Goal: Task Accomplishment & Management: Use online tool/utility

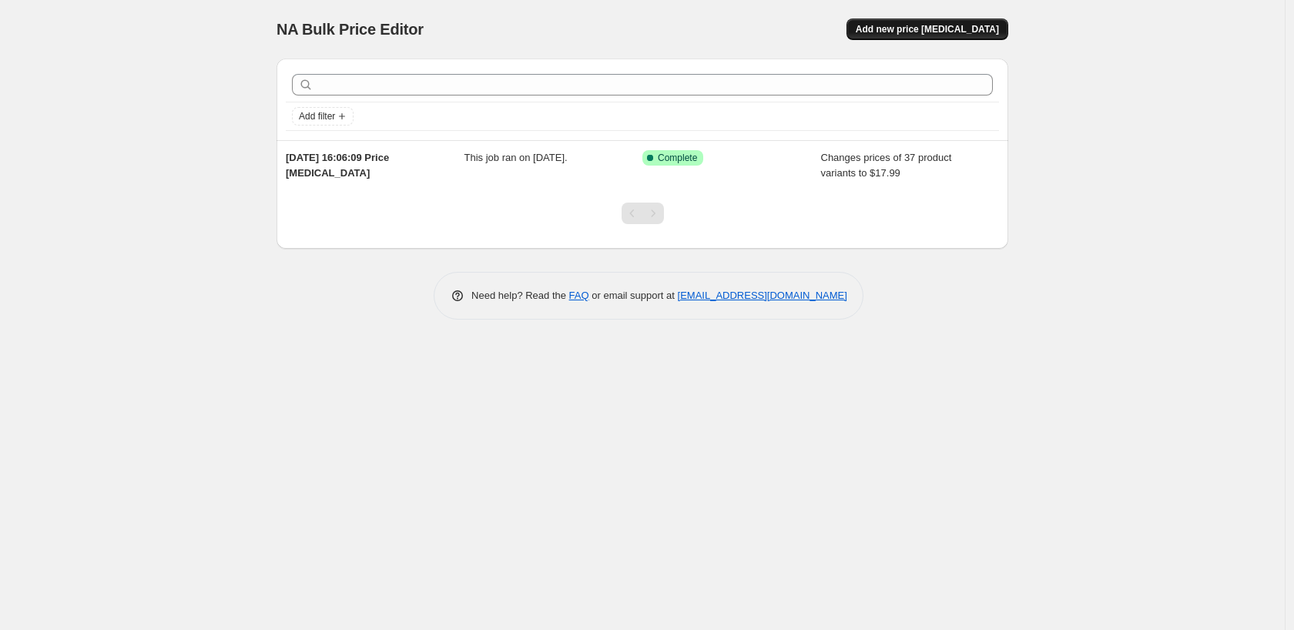
click at [922, 24] on span "Add new price change job" at bounding box center [927, 29] width 143 height 12
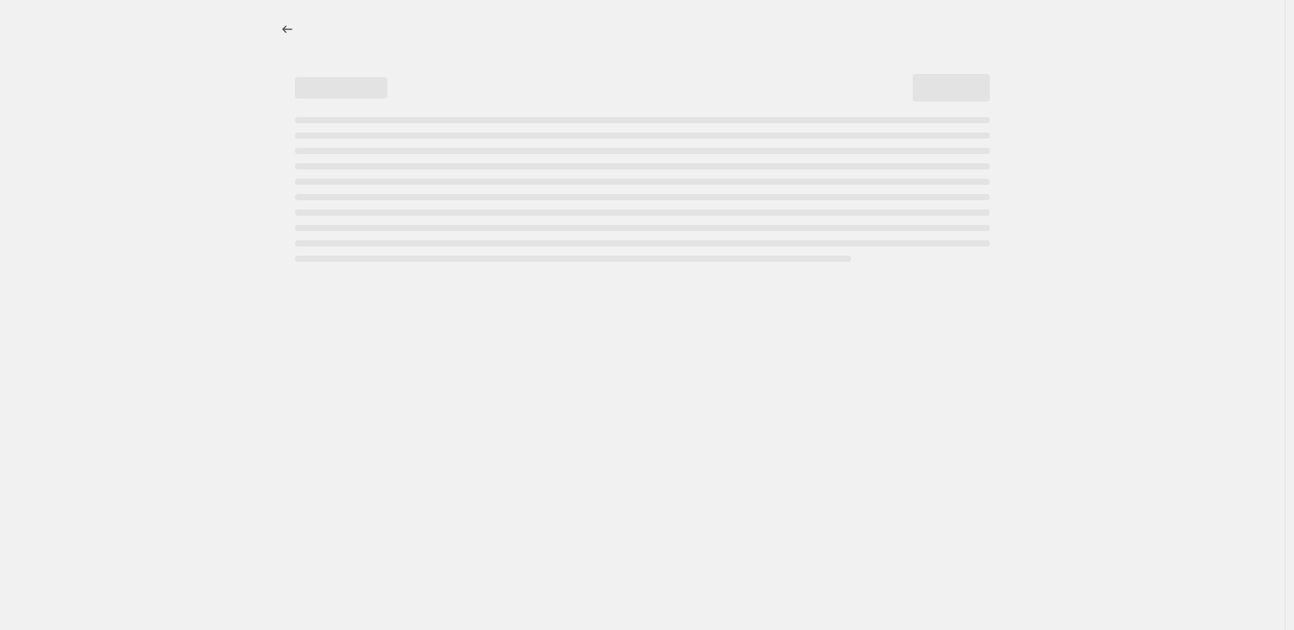
select select "percentage"
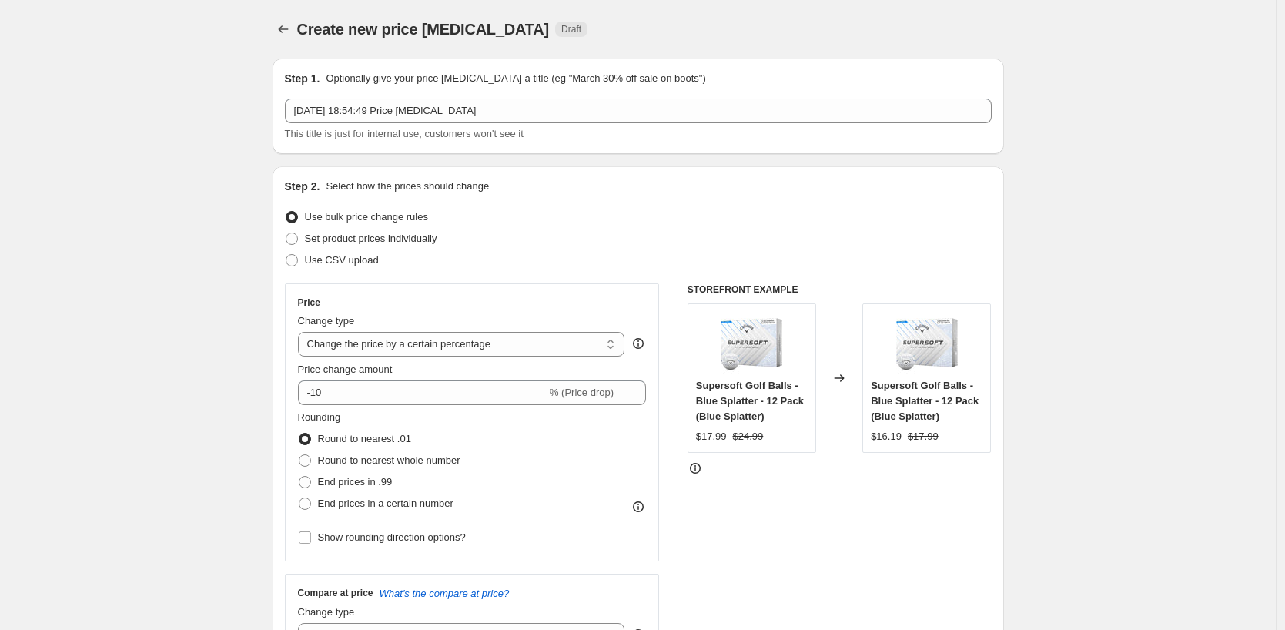
scroll to position [77, 0]
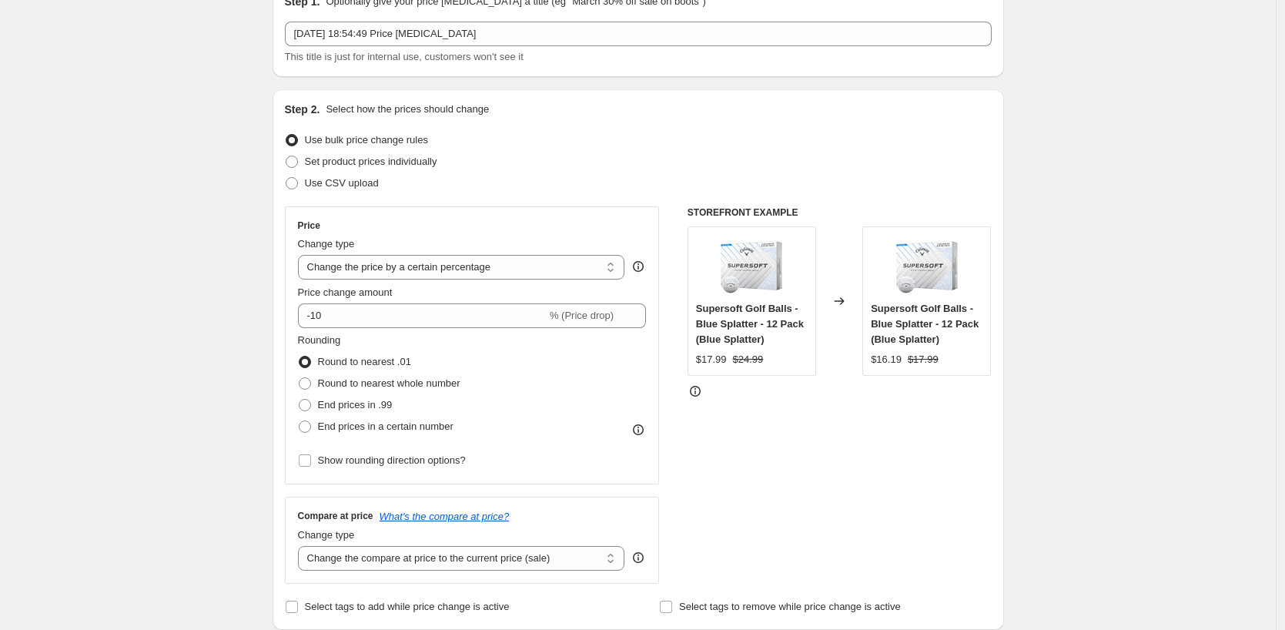
click at [363, 265] on select "Change the price to a certain amount Change the price by a certain amount Chang…" at bounding box center [461, 267] width 327 height 25
click at [302, 255] on select "Change the price to a certain amount Change the price by a certain amount Chang…" at bounding box center [461, 267] width 327 height 25
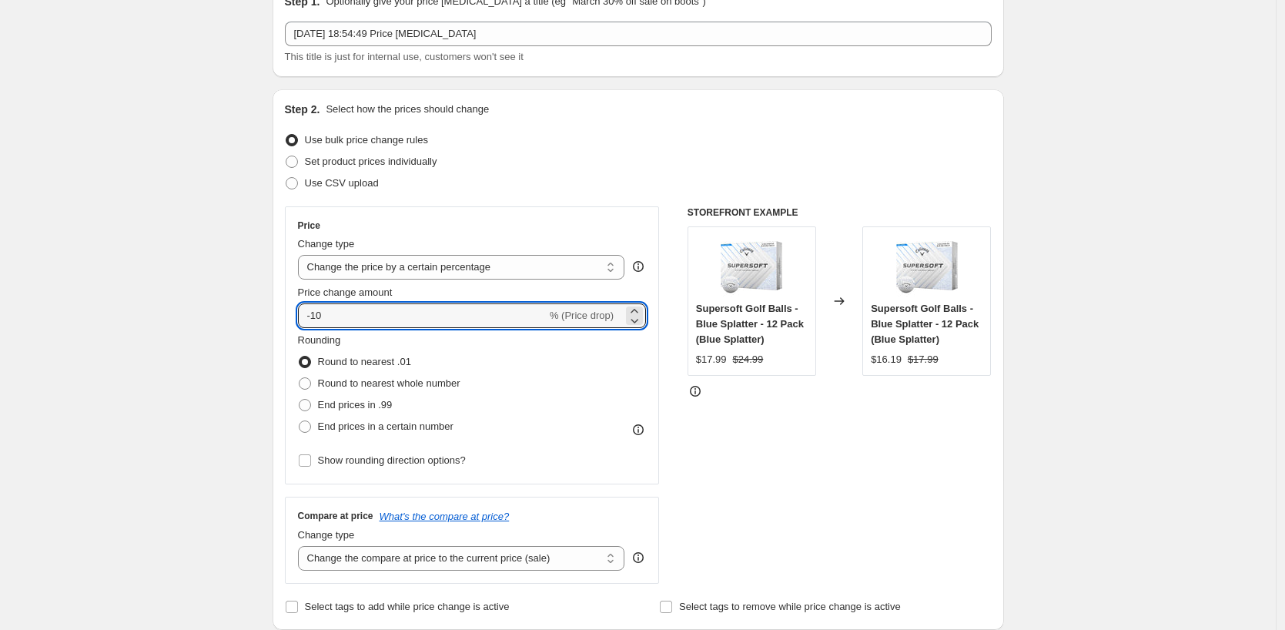
drag, startPoint x: 364, startPoint y: 317, endPoint x: 293, endPoint y: 325, distance: 71.3
click at [293, 325] on div "Price Change type Change the price to a certain amount Change the price by a ce…" at bounding box center [472, 345] width 375 height 278
type input "50"
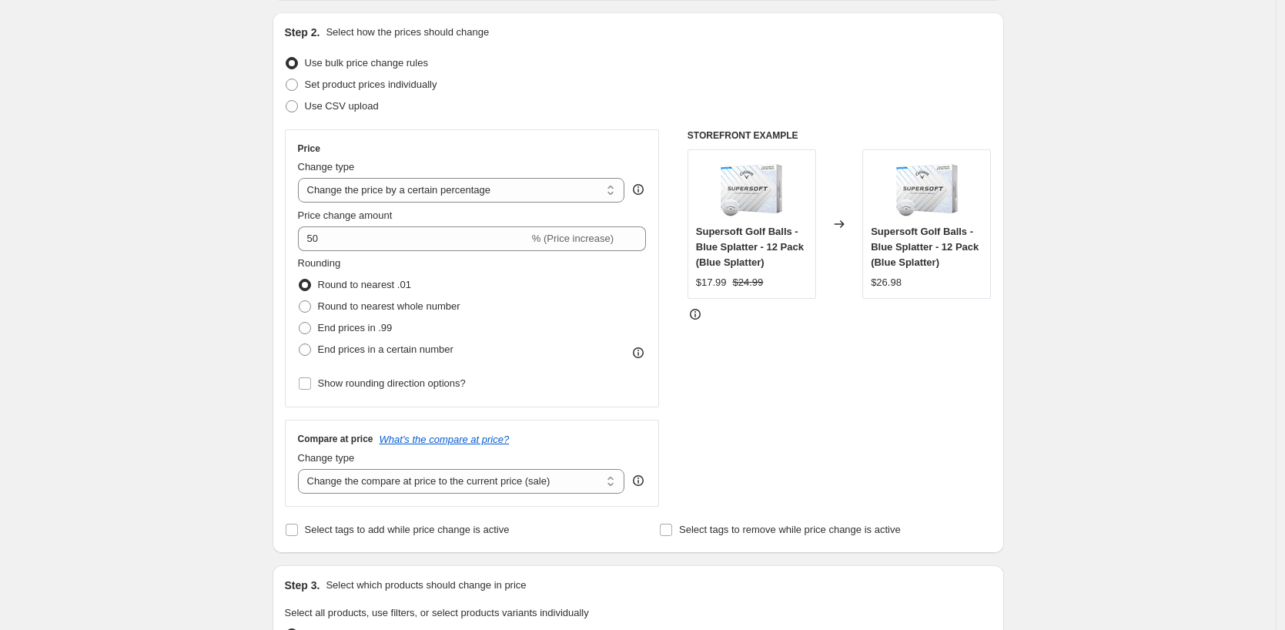
click at [111, 442] on div "Create new price change job. This page is ready Create new price change job Dra…" at bounding box center [638, 626] width 1276 height 1560
click at [421, 442] on icon "What's the compare at price?" at bounding box center [445, 440] width 130 height 12
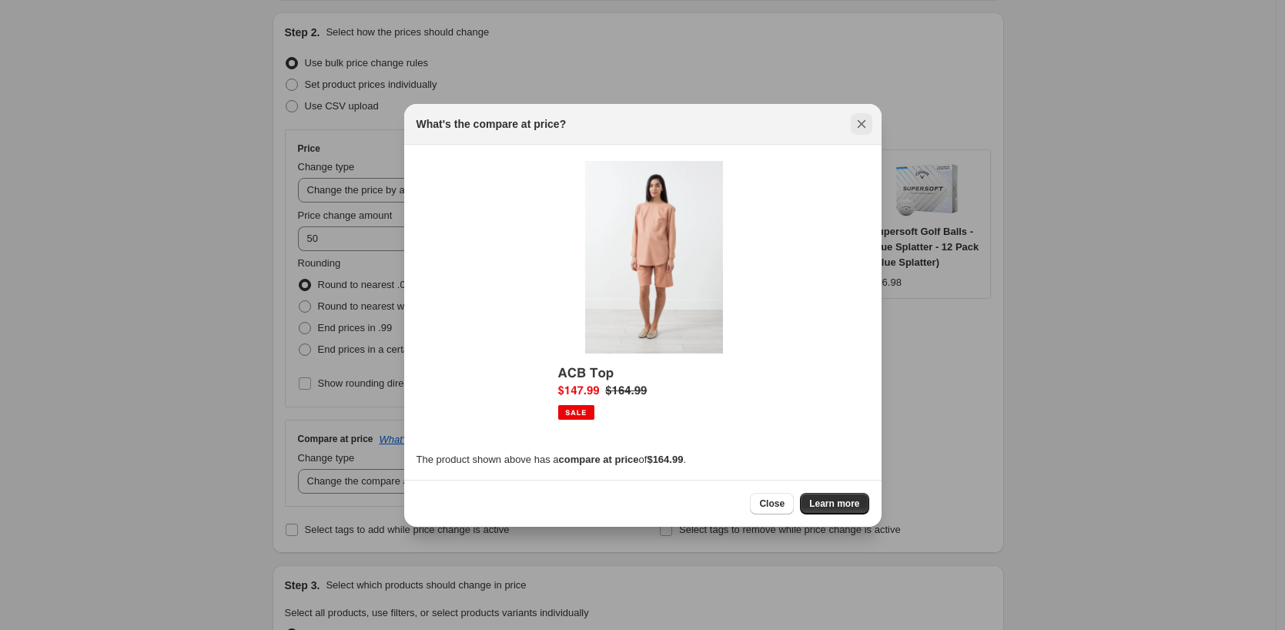
click at [864, 125] on icon "Close" at bounding box center [861, 123] width 15 height 15
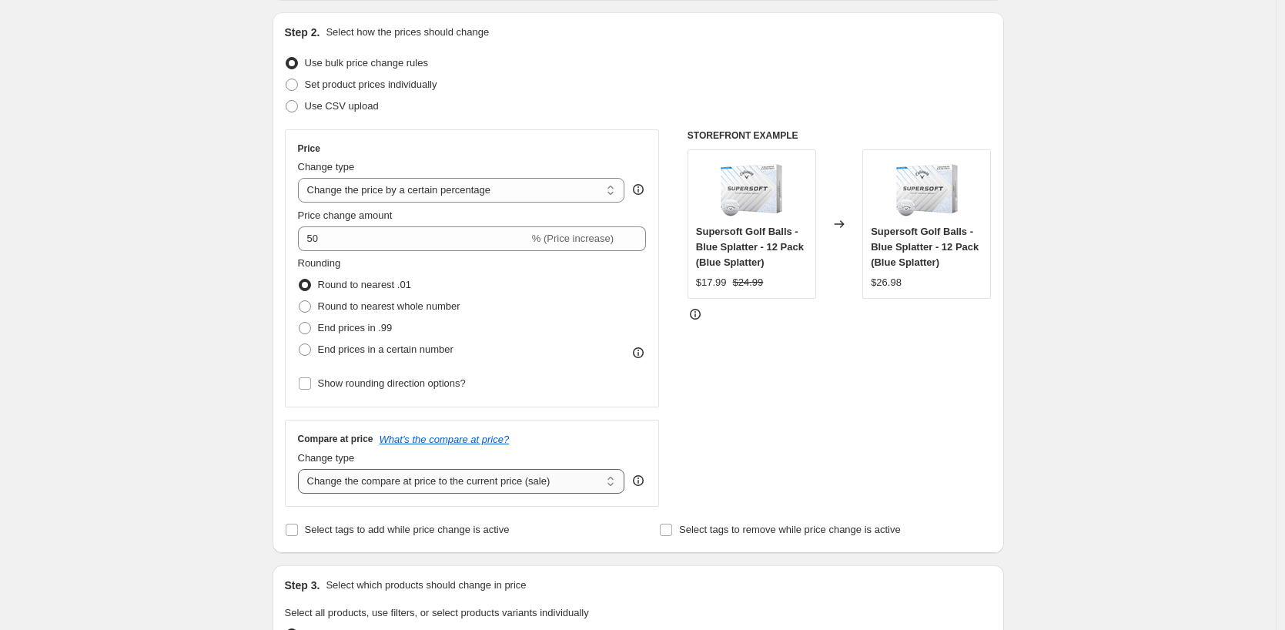
click at [431, 476] on select "Change the compare at price to the current price (sale) Change the compare at p…" at bounding box center [461, 481] width 327 height 25
click at [302, 469] on select "Change the compare at price to the current price (sale) Change the compare at p…" at bounding box center [461, 481] width 327 height 25
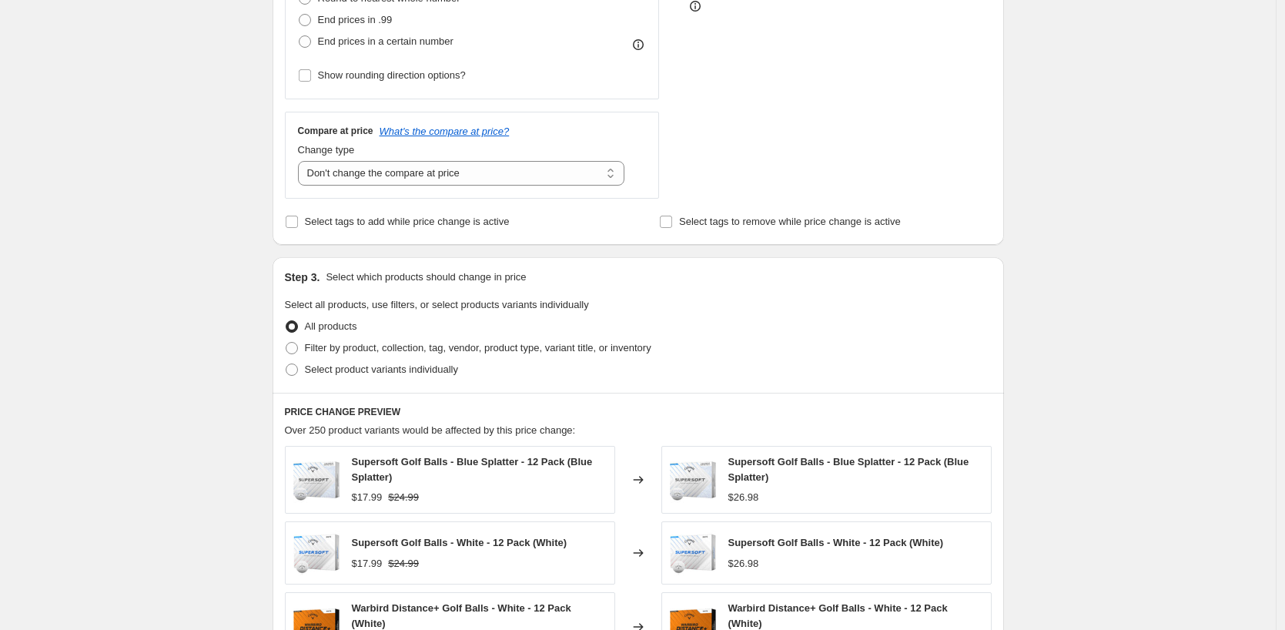
scroll to position [308, 0]
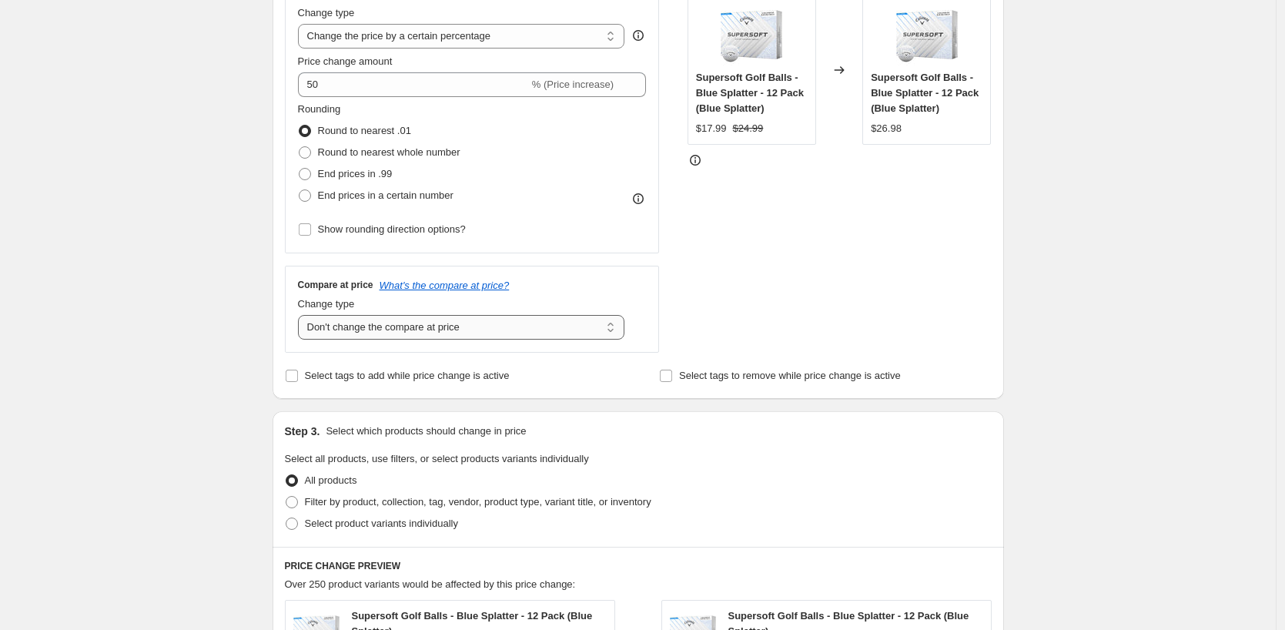
click at [341, 326] on select "Change the compare at price to the current price (sale) Change the compare at p…" at bounding box center [461, 327] width 327 height 25
click at [497, 331] on select "Change the compare at price to the current price (sale) Change the compare at p…" at bounding box center [461, 327] width 327 height 25
click at [302, 315] on select "Change the compare at price to the current price (sale) Change the compare at p…" at bounding box center [461, 327] width 327 height 25
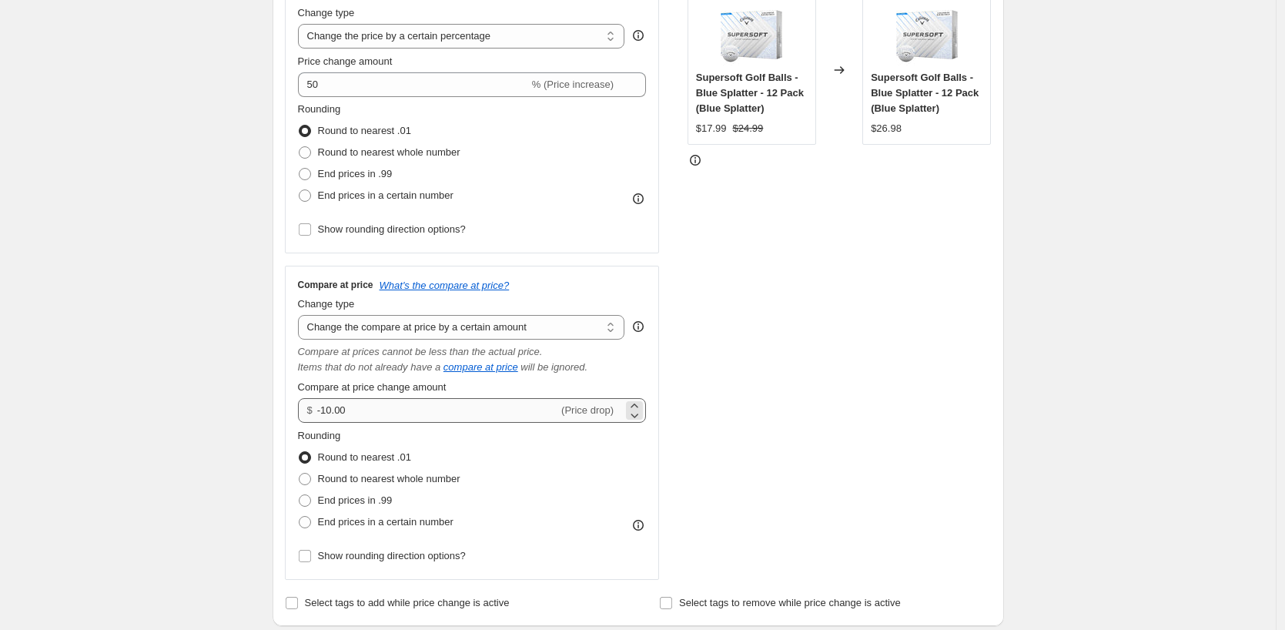
scroll to position [385, 0]
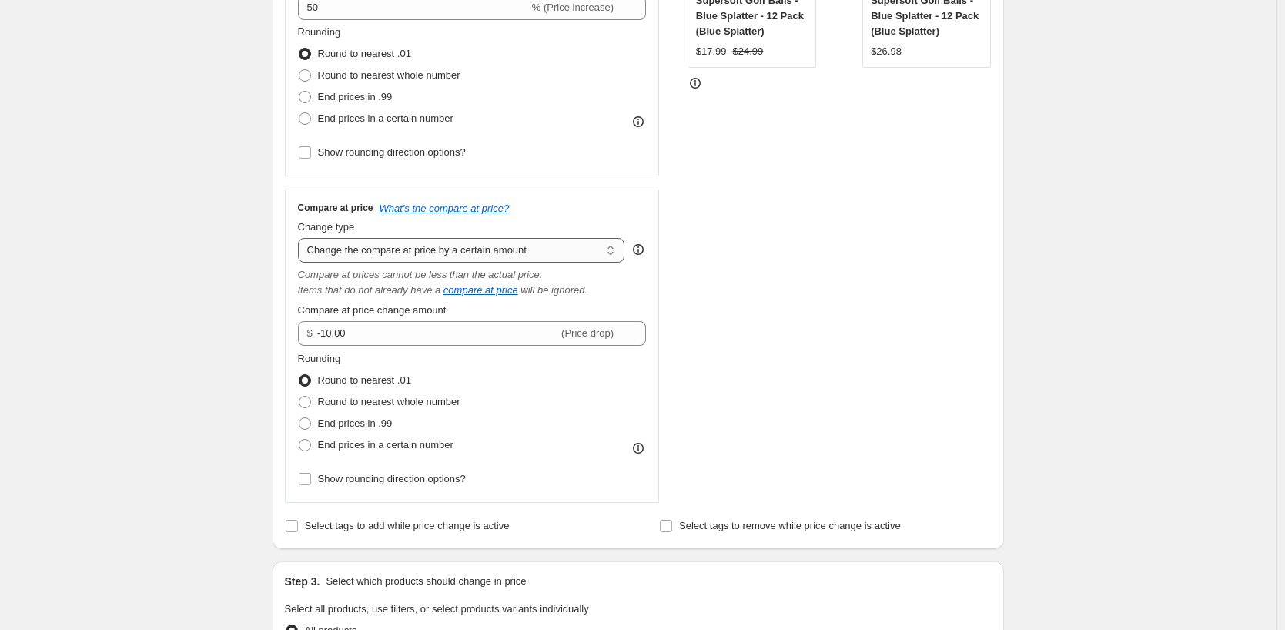
click at [514, 246] on select "Change the compare at price to the current price (sale) Change the compare at p…" at bounding box center [461, 250] width 327 height 25
select select "percentage"
click at [302, 238] on select "Change the compare at price to the current price (sale) Change the compare at p…" at bounding box center [461, 250] width 327 height 25
type input "-15"
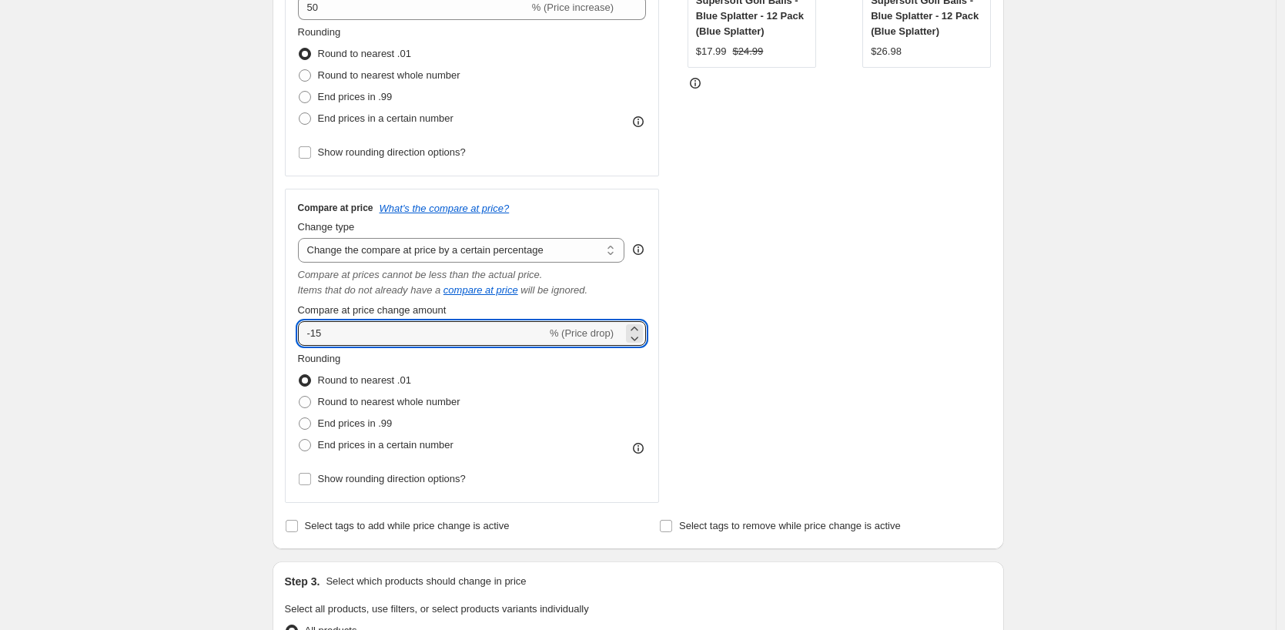
drag, startPoint x: 462, startPoint y: 337, endPoint x: 236, endPoint y: 343, distance: 225.7
click at [236, 343] on div "Create new price change job. This page is ready Create new price change job Dra…" at bounding box center [638, 508] width 1276 height 1787
type input "40"
click at [217, 340] on div "Create new price change job. This page is ready Create new price change job Dra…" at bounding box center [638, 508] width 1276 height 1787
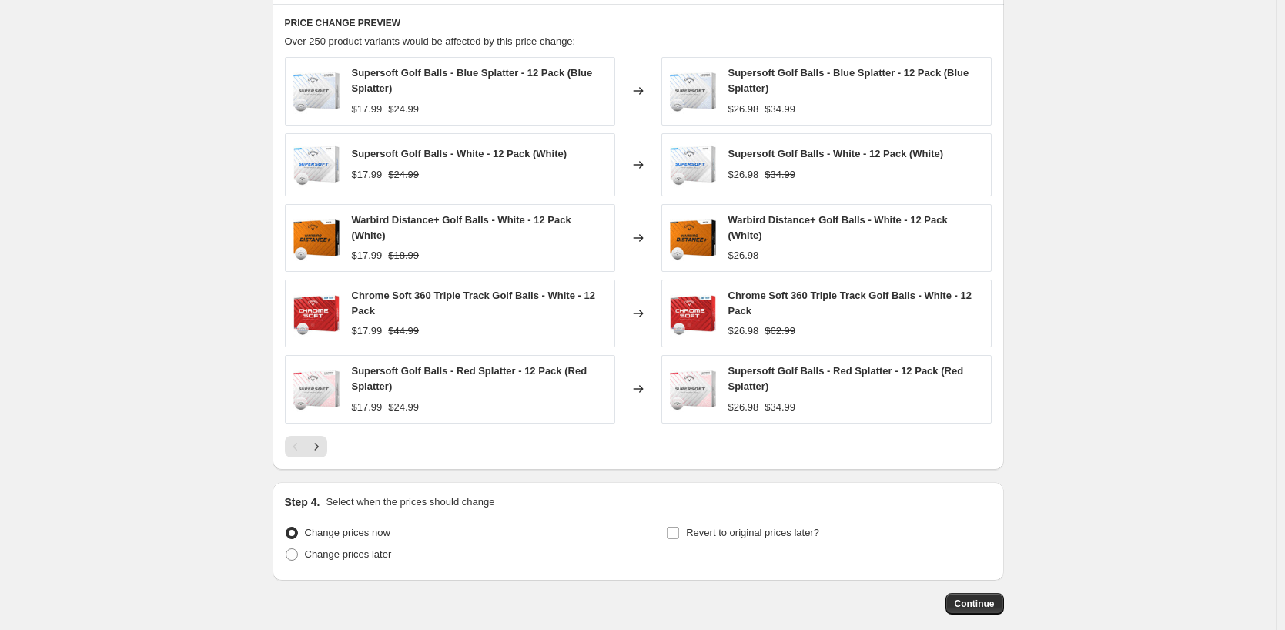
scroll to position [1158, 0]
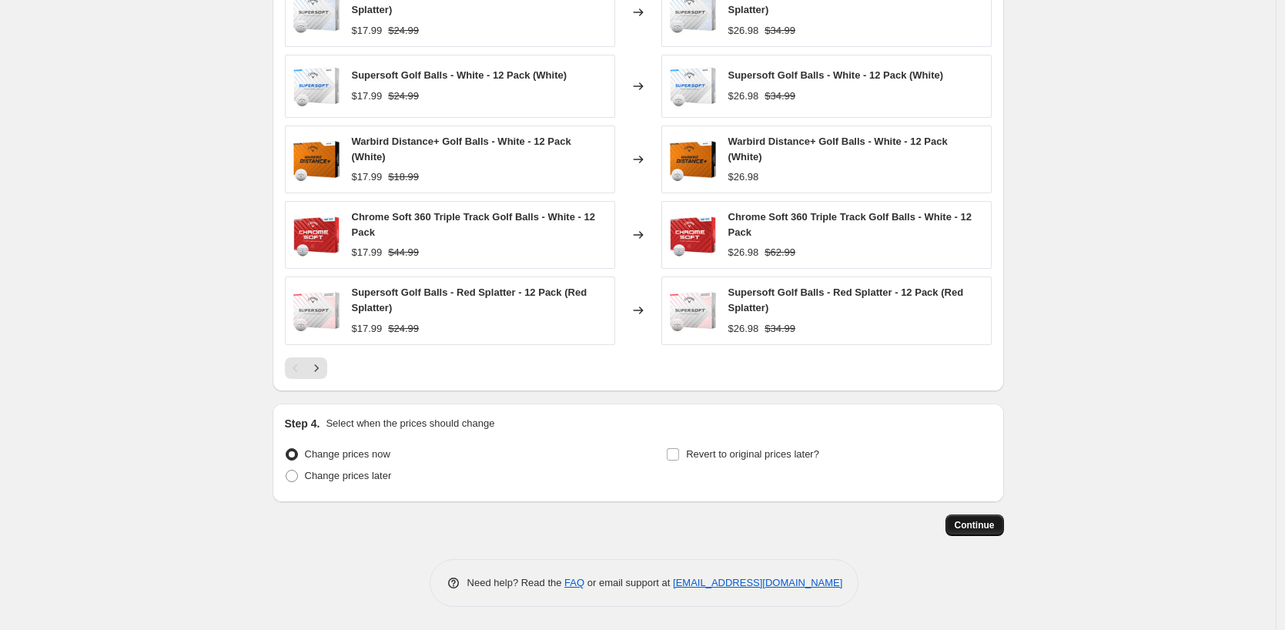
click at [966, 521] on span "Continue" at bounding box center [975, 525] width 40 height 12
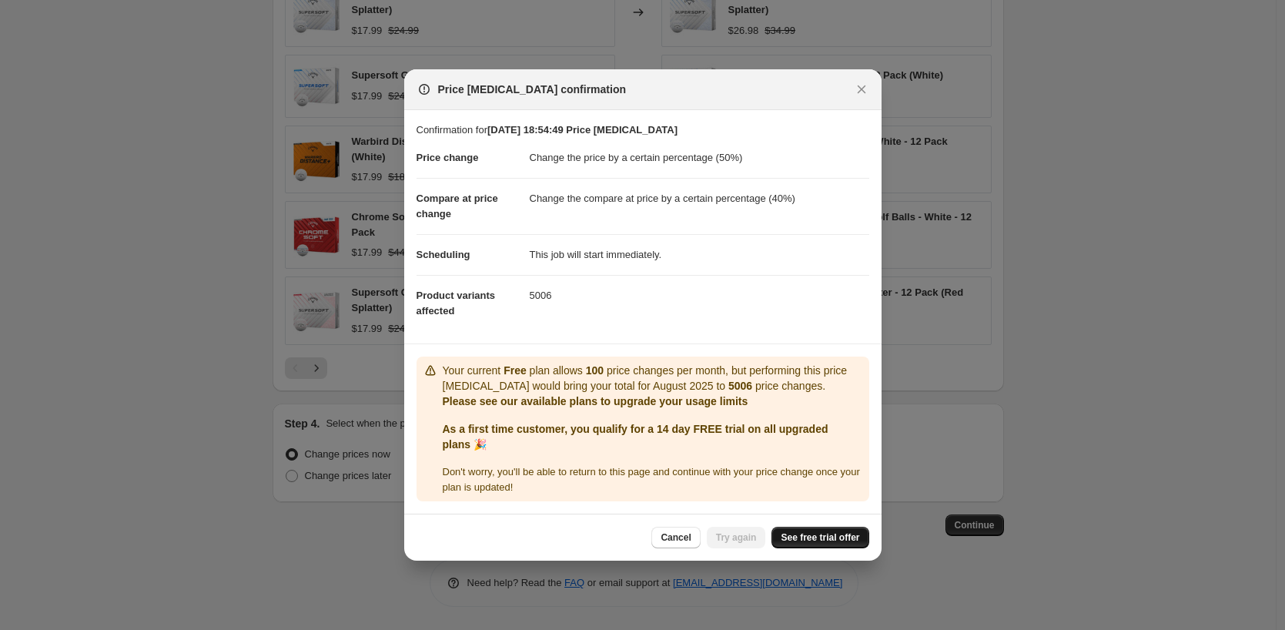
click at [804, 538] on span "See free trial offer" at bounding box center [820, 537] width 79 height 12
click at [865, 99] on button "Close" at bounding box center [862, 90] width 22 height 22
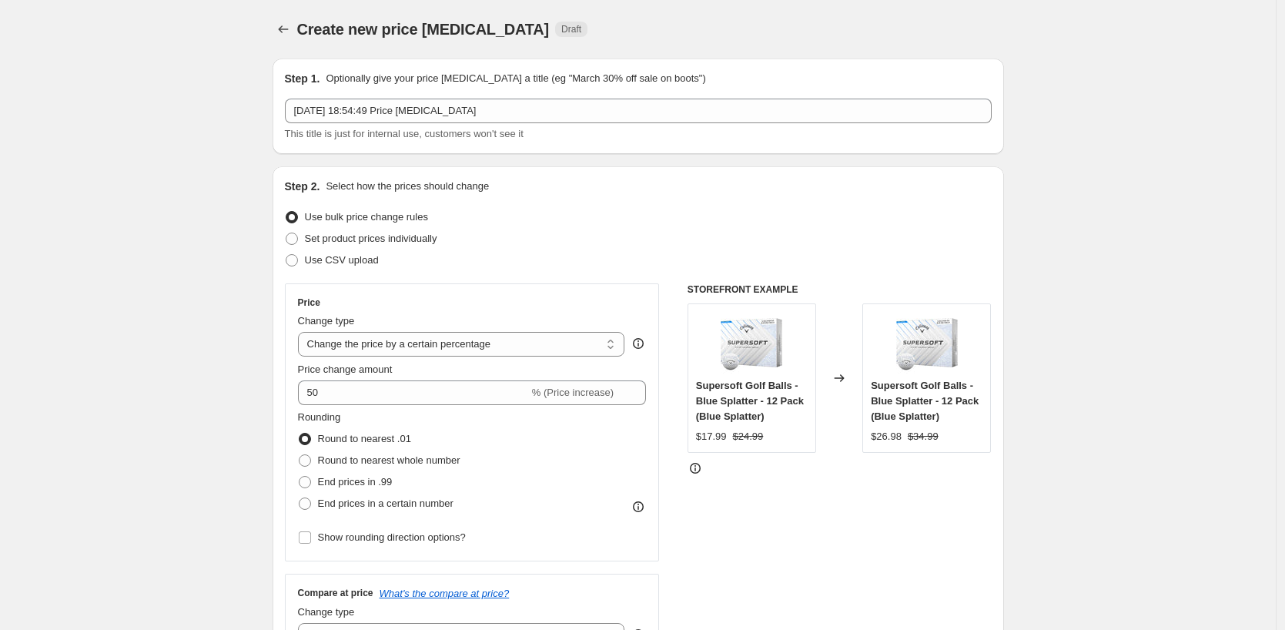
scroll to position [1158, 0]
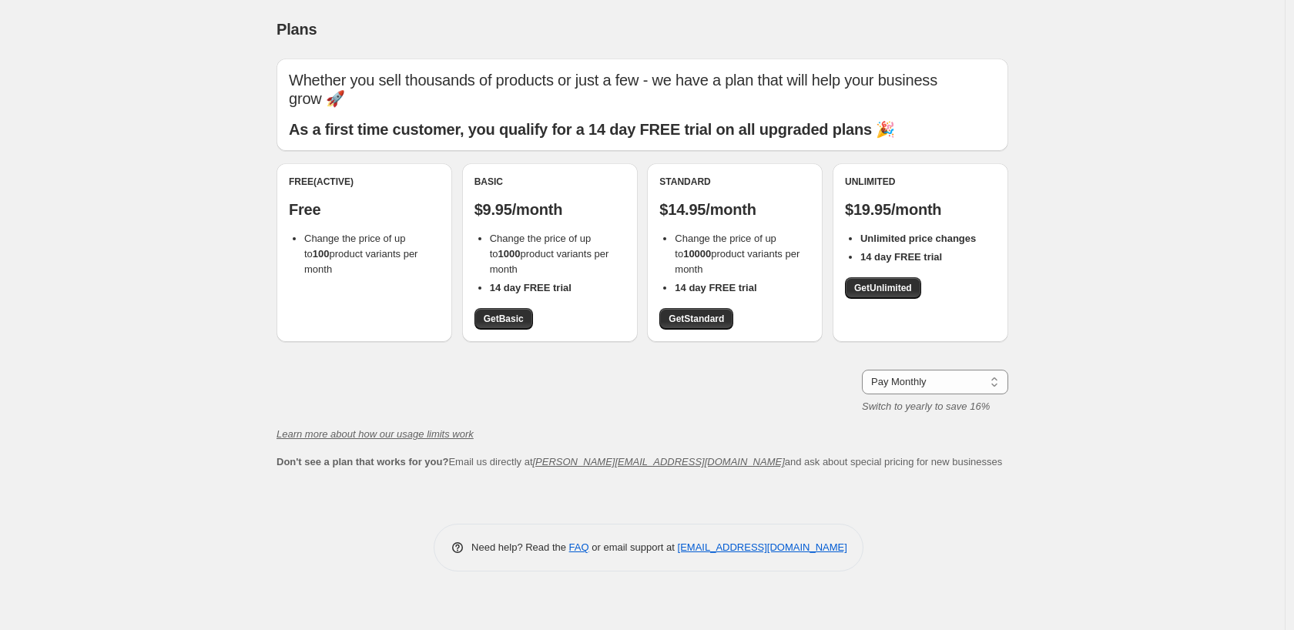
click at [839, 377] on div "Pay Monthly Pay Yearly (Save 16%) Pay Monthly Switch to yearly to save 16%" at bounding box center [642, 392] width 732 height 45
click at [718, 323] on span "Get Standard" at bounding box center [696, 319] width 55 height 12
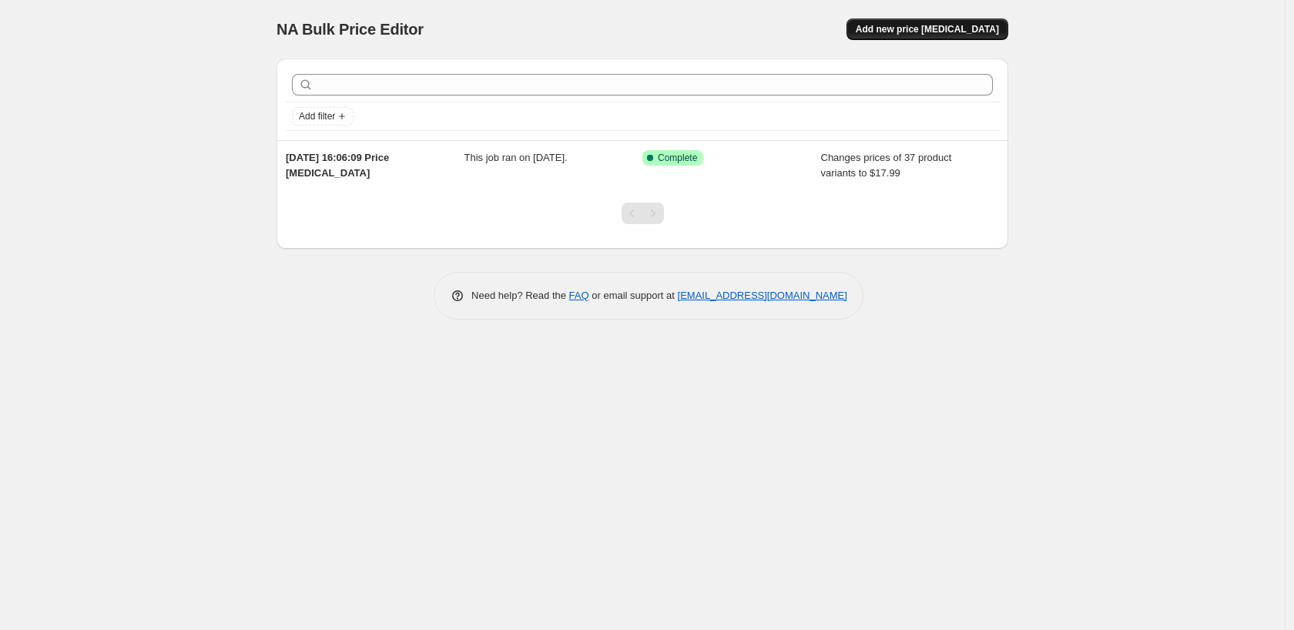
click at [959, 28] on span "Add new price [MEDICAL_DATA]" at bounding box center [927, 29] width 143 height 12
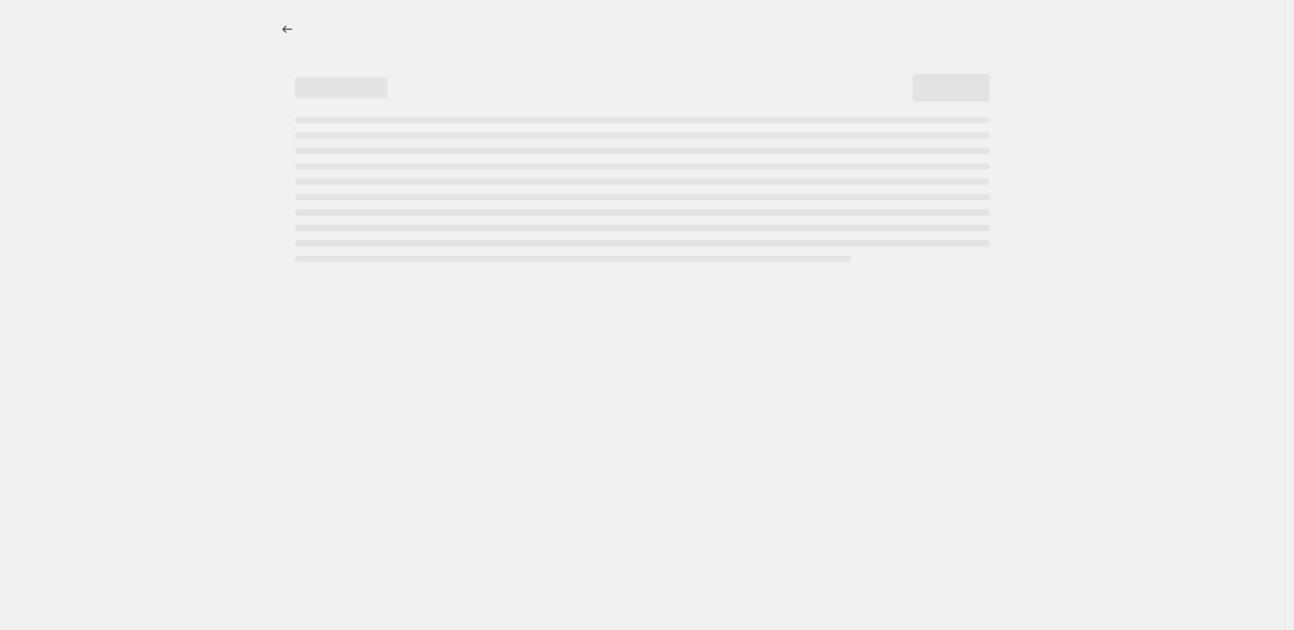
select select "percentage"
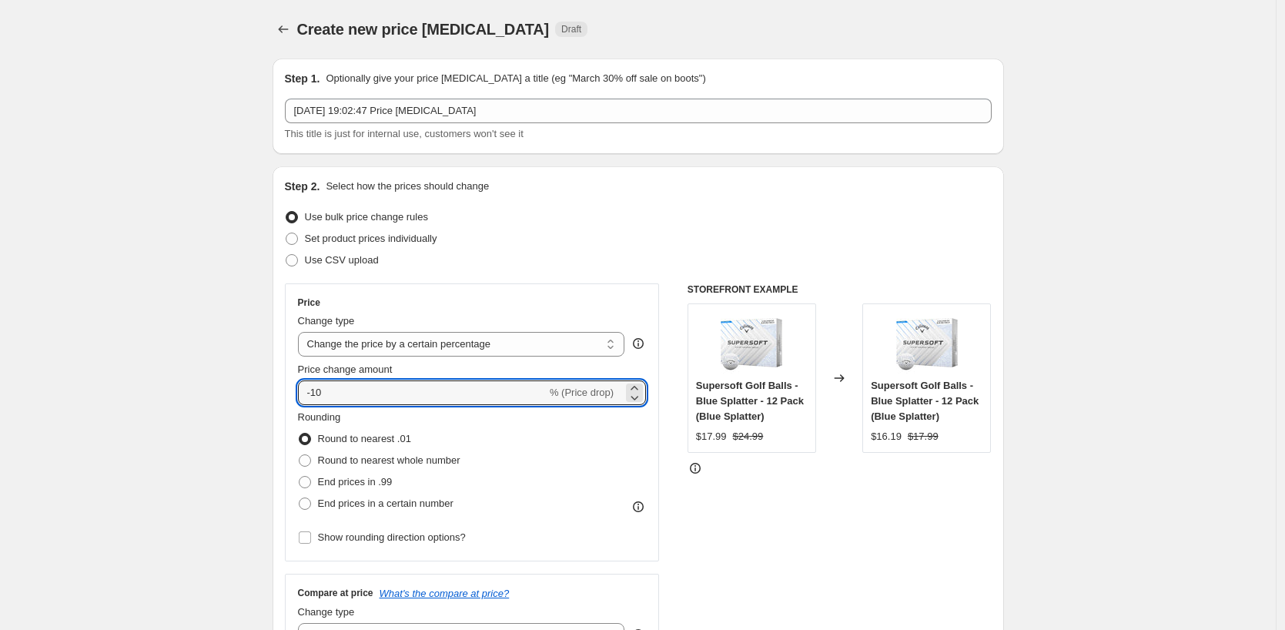
drag, startPoint x: 376, startPoint y: 387, endPoint x: 230, endPoint y: 397, distance: 145.9
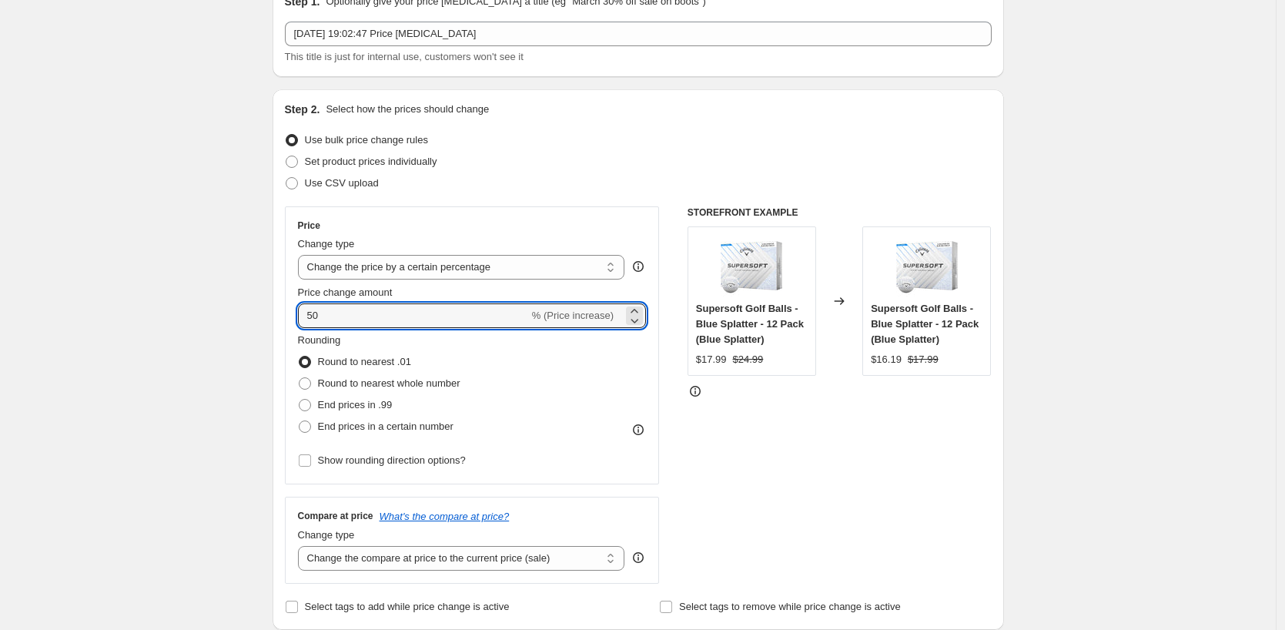
scroll to position [231, 0]
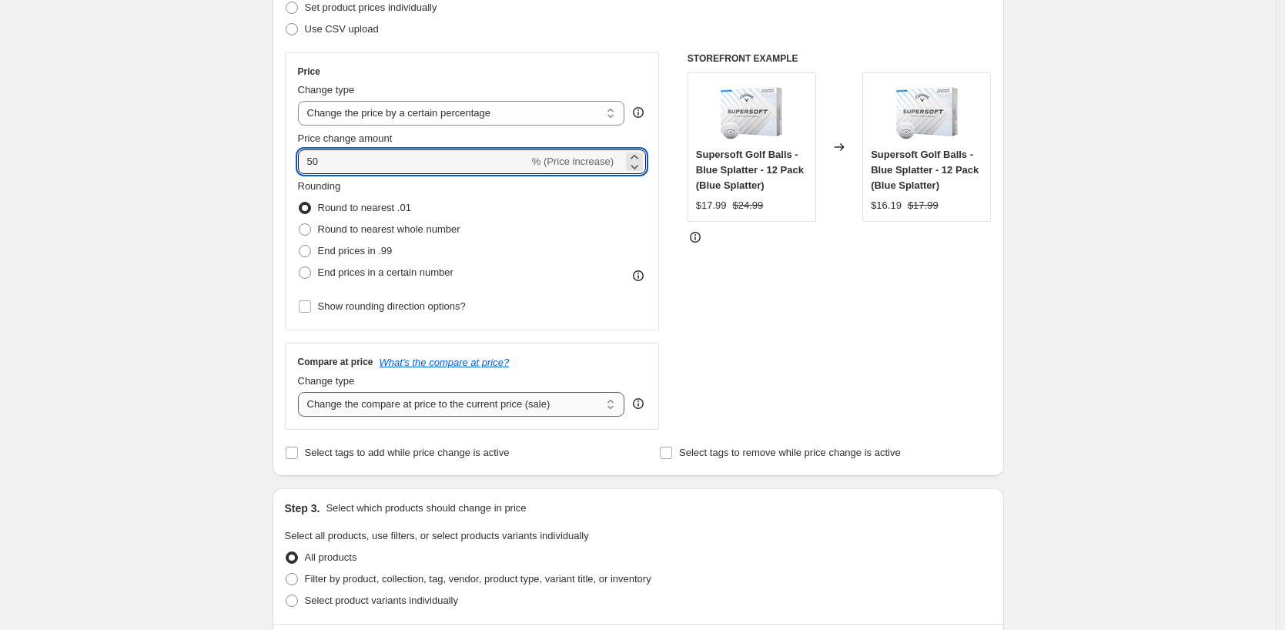
type input "50"
click at [368, 411] on select "Change the compare at price to the current price (sale) Change the compare at p…" at bounding box center [461, 404] width 327 height 25
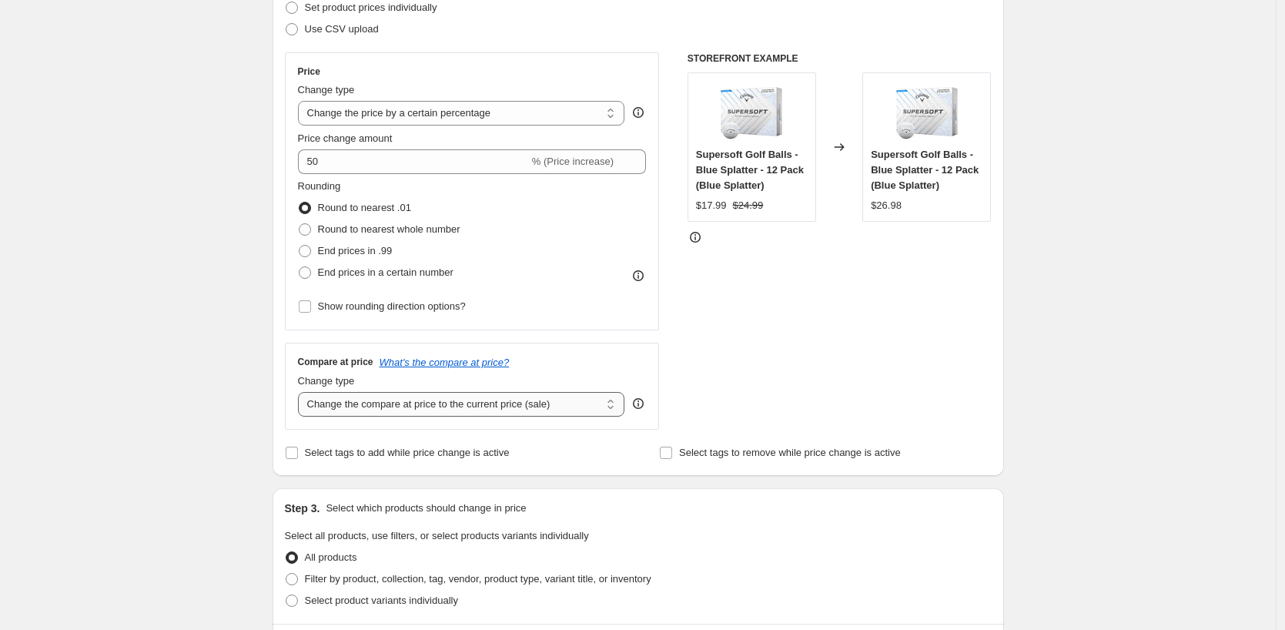
select select "percentage"
click at [302, 392] on select "Change the compare at price to the current price (sale) Change the compare at p…" at bounding box center [461, 404] width 327 height 25
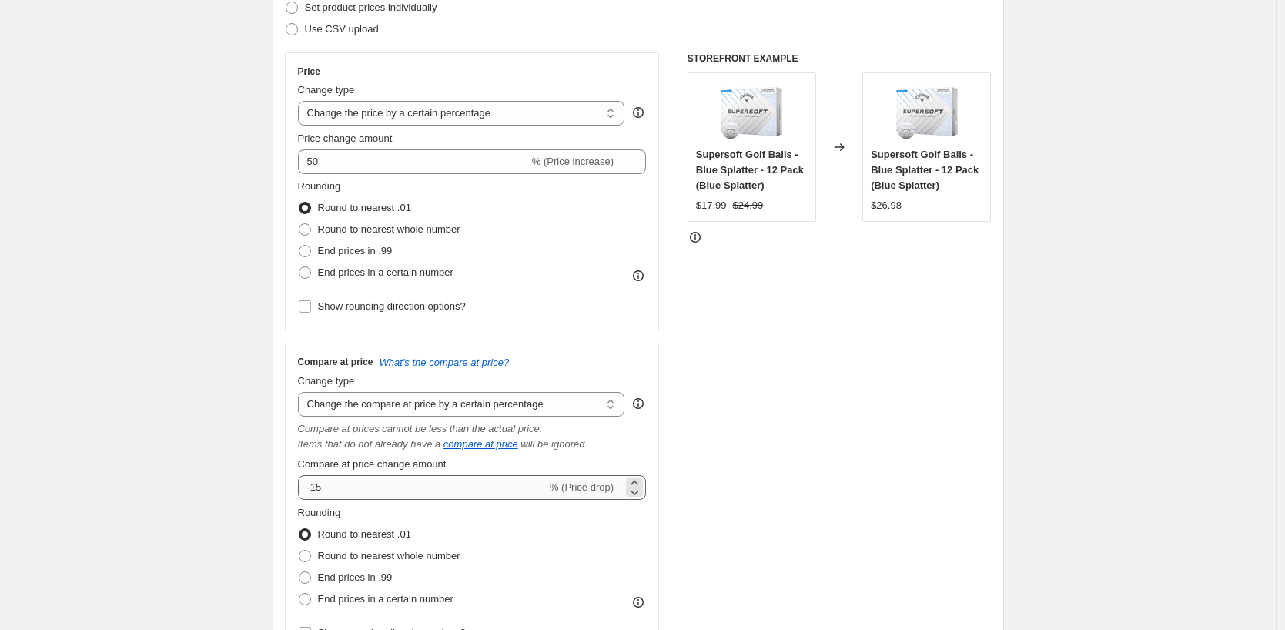
scroll to position [308, 0]
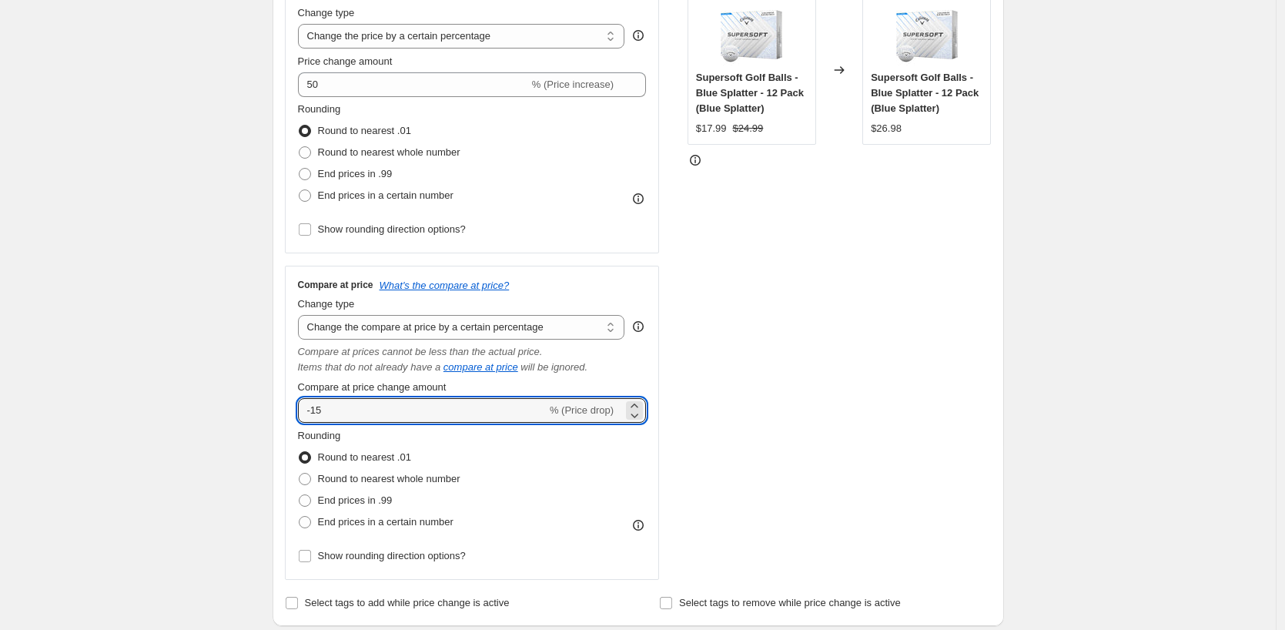
drag, startPoint x: 402, startPoint y: 412, endPoint x: 250, endPoint y: 431, distance: 152.8
click at [250, 431] on div "Create new price [MEDICAL_DATA]. This page is ready Create new price [MEDICAL_D…" at bounding box center [638, 585] width 1276 height 1787
type input "40"
click at [250, 430] on div "Create new price [MEDICAL_DATA]. This page is ready Create new price [MEDICAL_D…" at bounding box center [638, 585] width 1276 height 1787
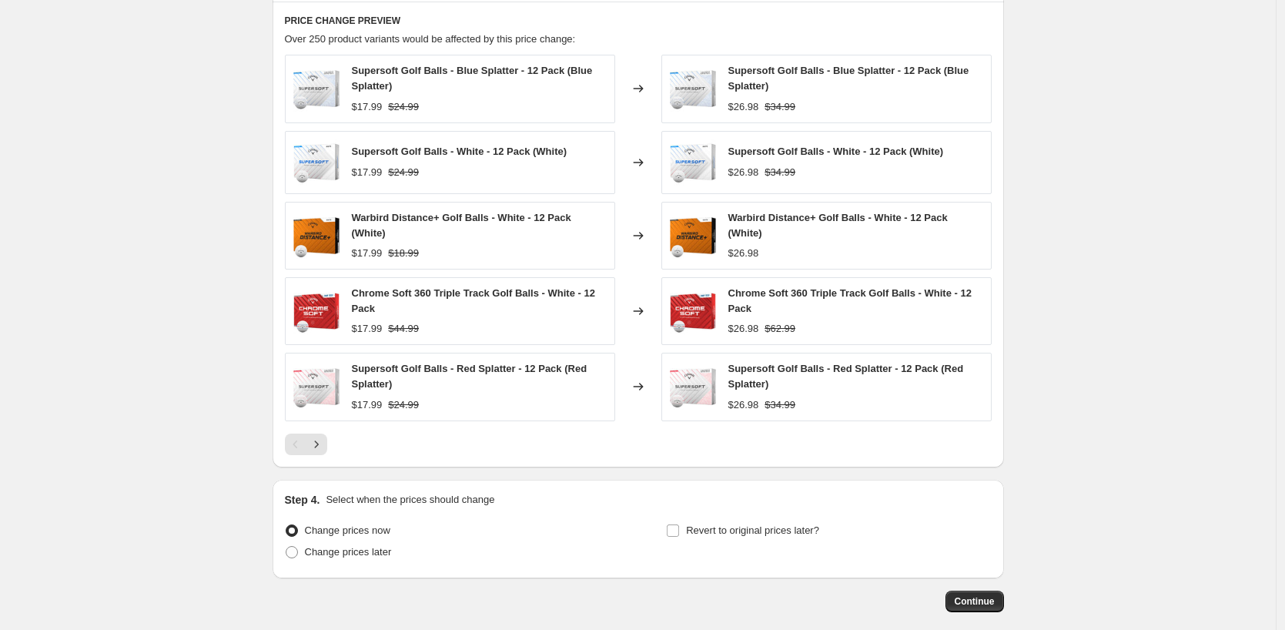
scroll to position [1158, 0]
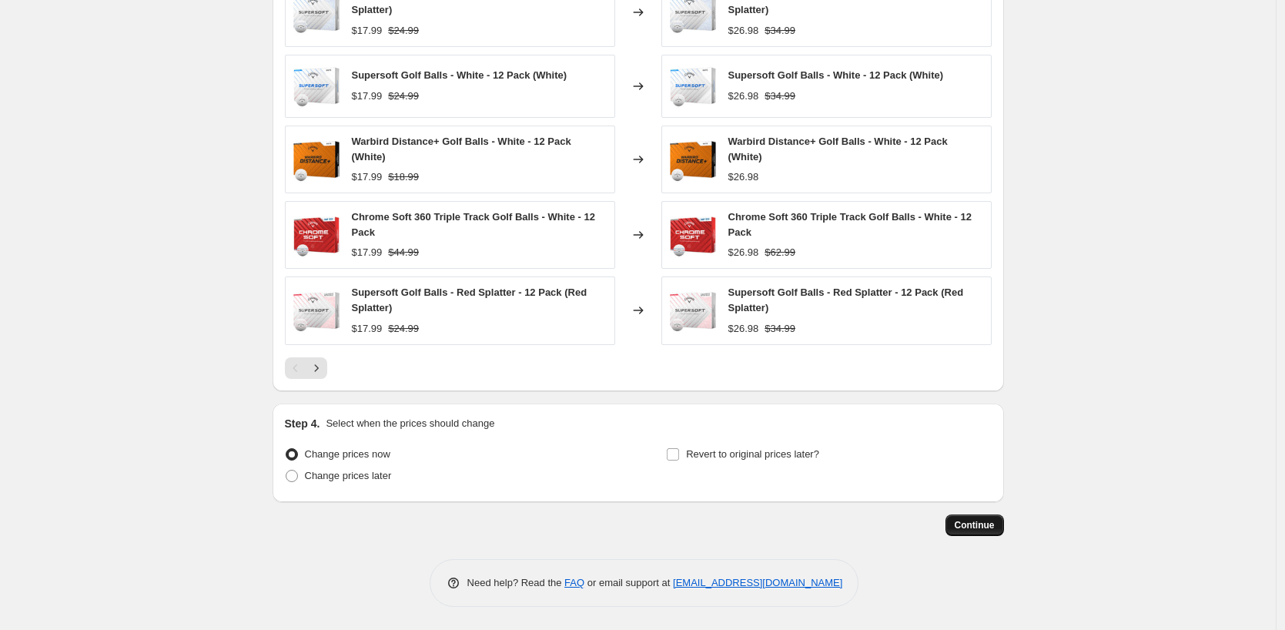
click at [995, 521] on span "Continue" at bounding box center [975, 525] width 40 height 12
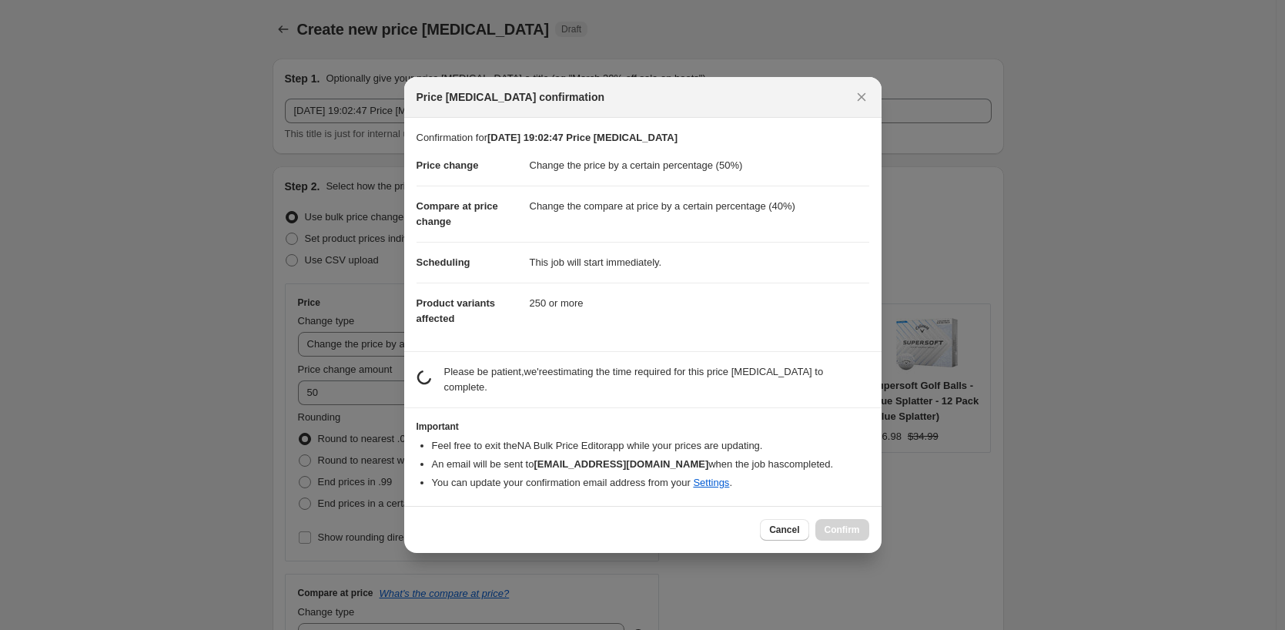
scroll to position [0, 0]
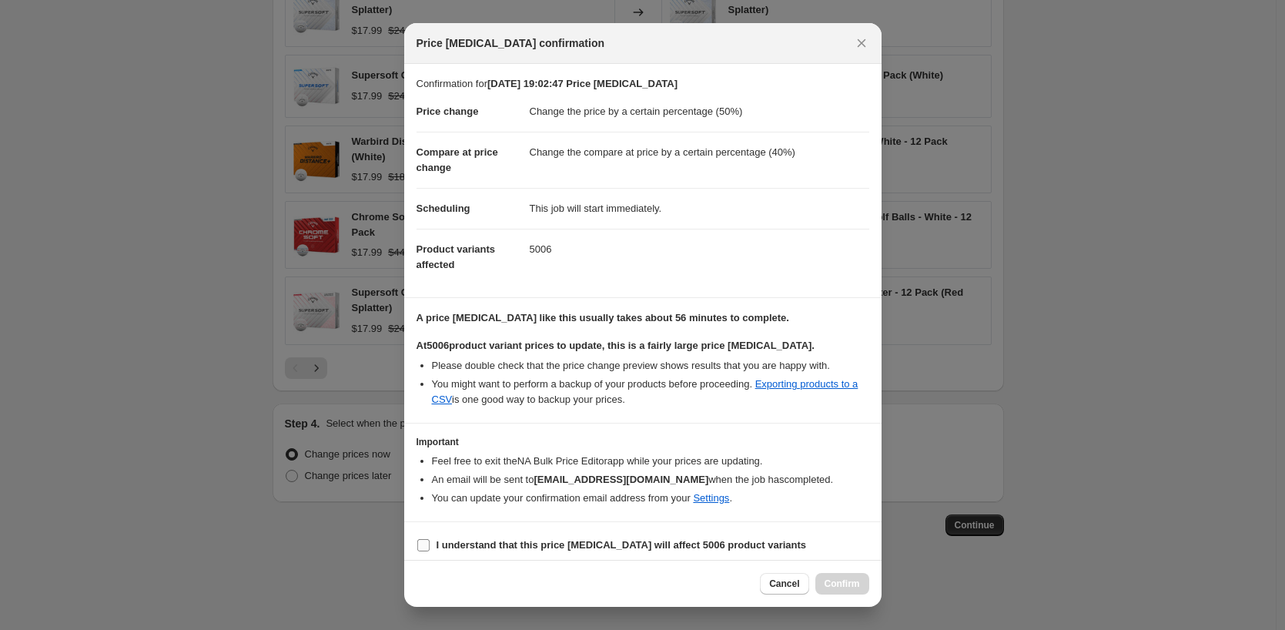
click at [515, 551] on span "I understand that this price [MEDICAL_DATA] will affect 5006 product variants" at bounding box center [622, 545] width 370 height 15
click at [430, 551] on input "I understand that this price [MEDICAL_DATA] will affect 5006 product variants" at bounding box center [423, 545] width 12 height 12
checkbox input "true"
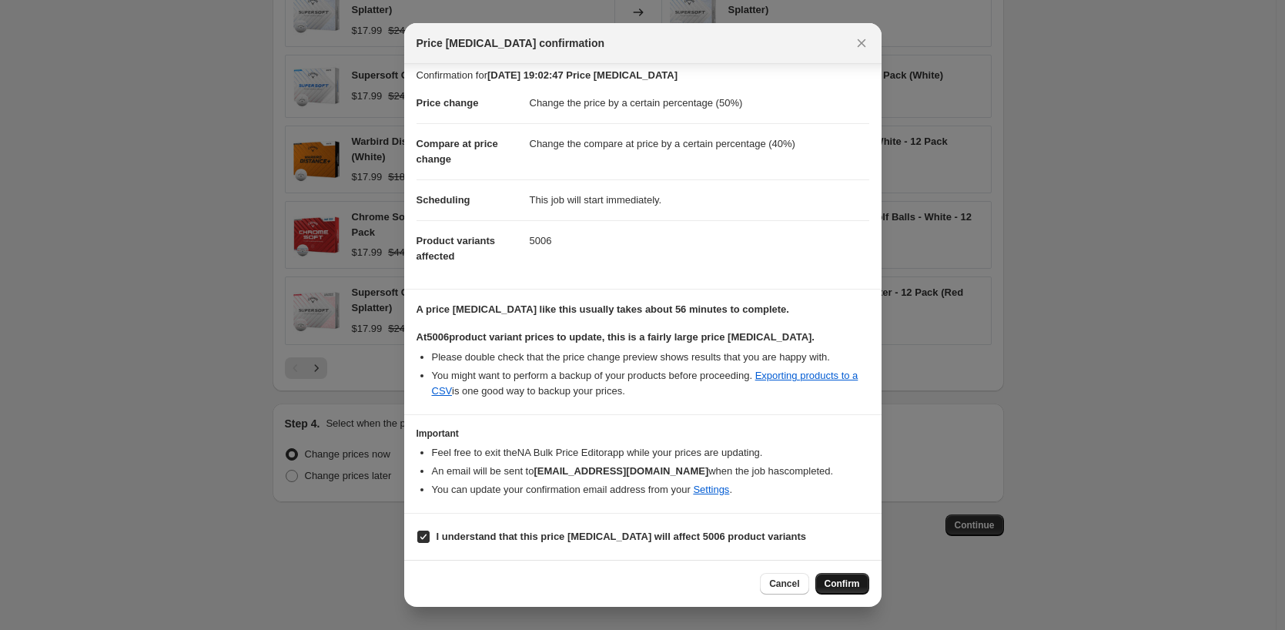
click at [835, 587] on span "Confirm" at bounding box center [842, 584] width 35 height 12
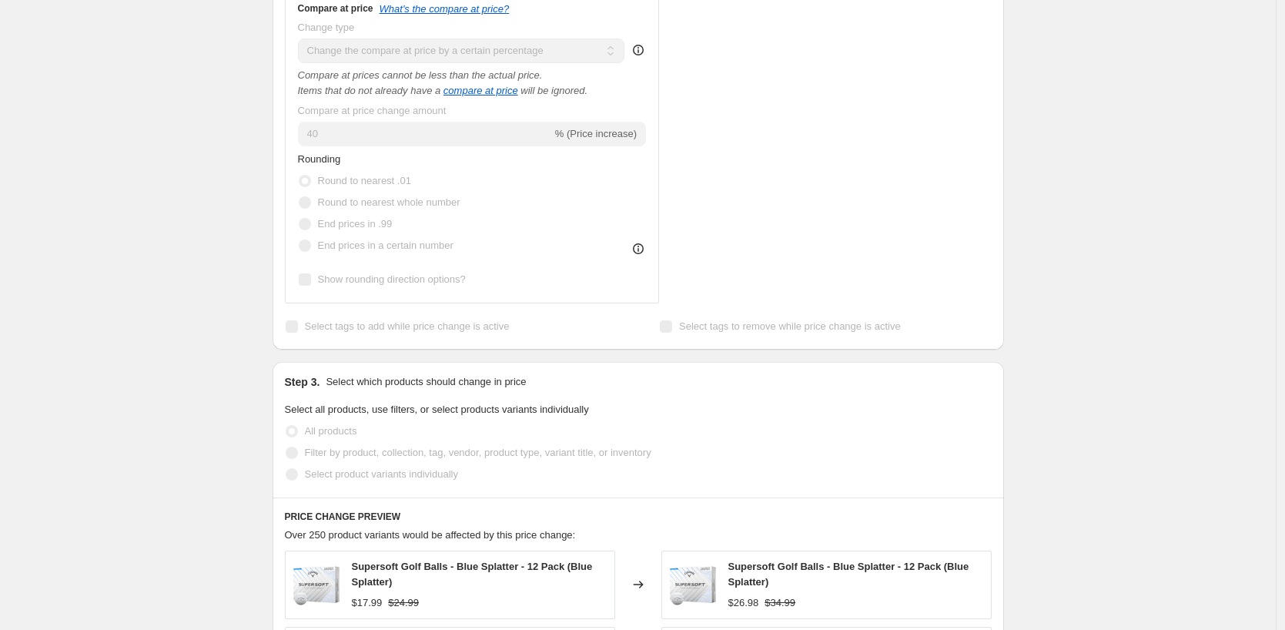
scroll to position [464, 0]
